Goal: Information Seeking & Learning: Compare options

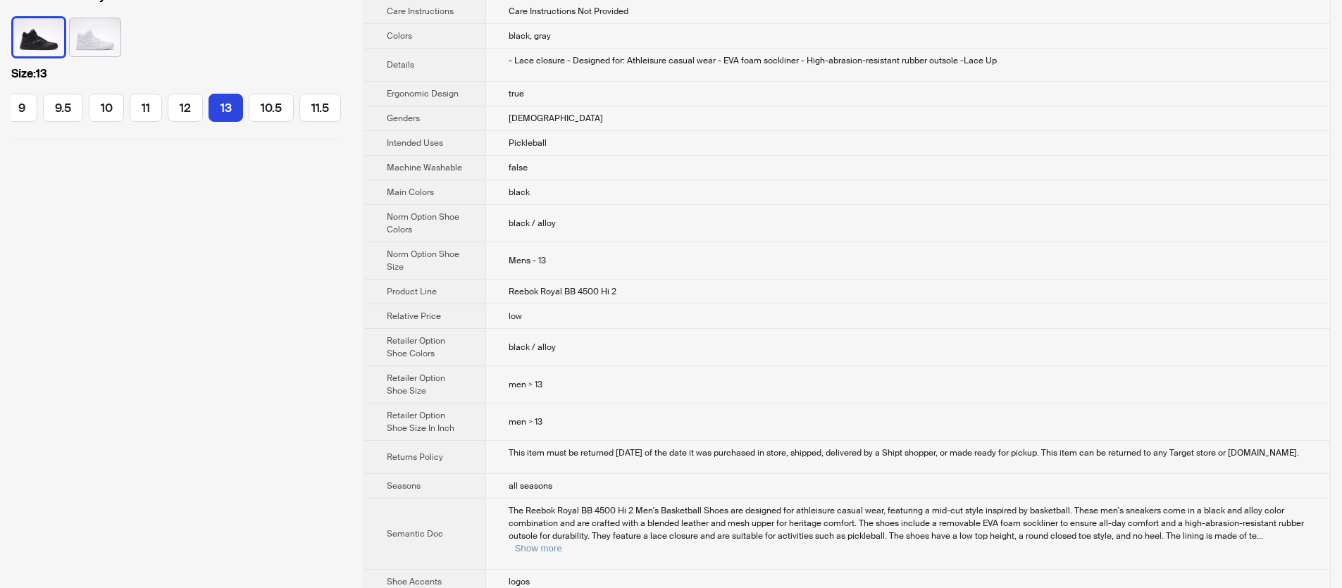
scroll to position [390, 0]
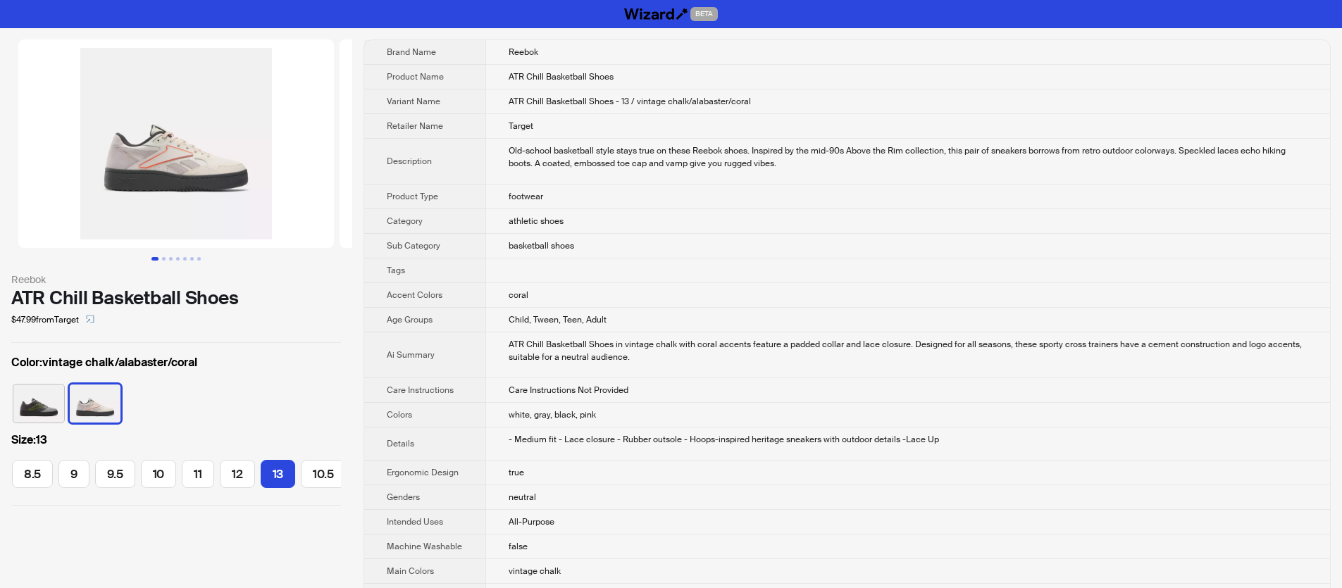
scroll to position [0, 463]
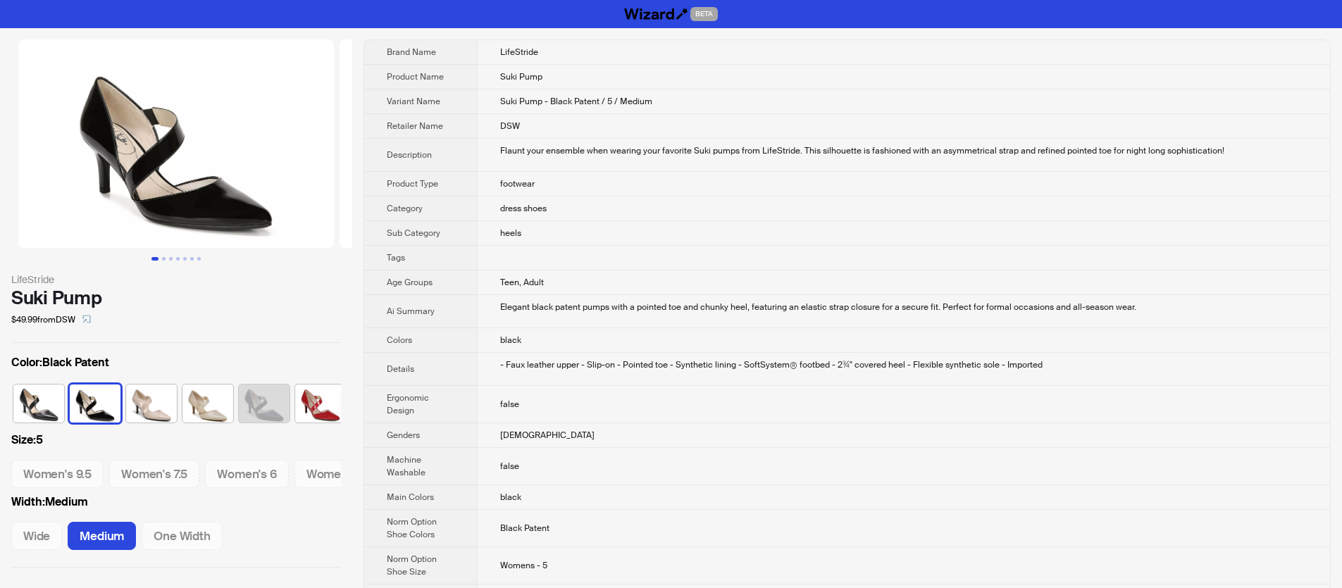
scroll to position [0, 36]
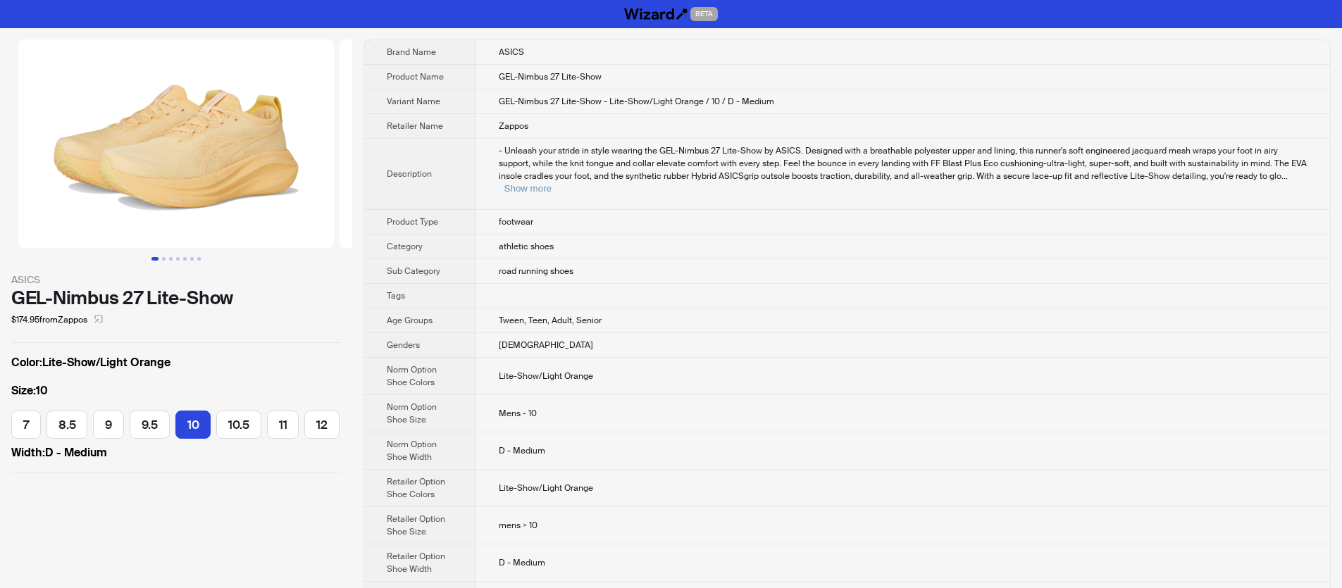
scroll to position [0, 91]
